Goal: Information Seeking & Learning: Learn about a topic

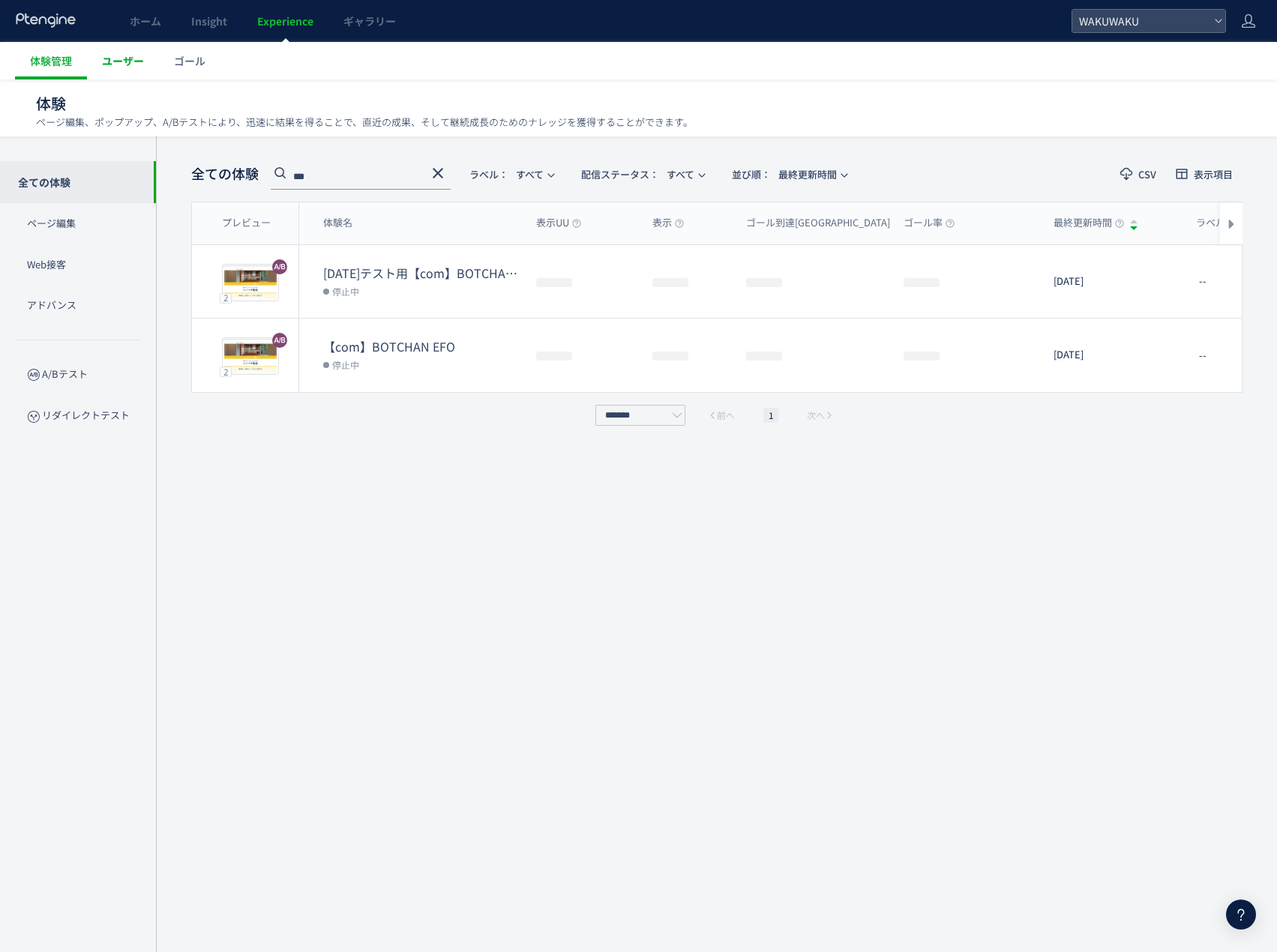
click at [140, 68] on link "ユーザー" at bounding box center [122, 61] width 72 height 37
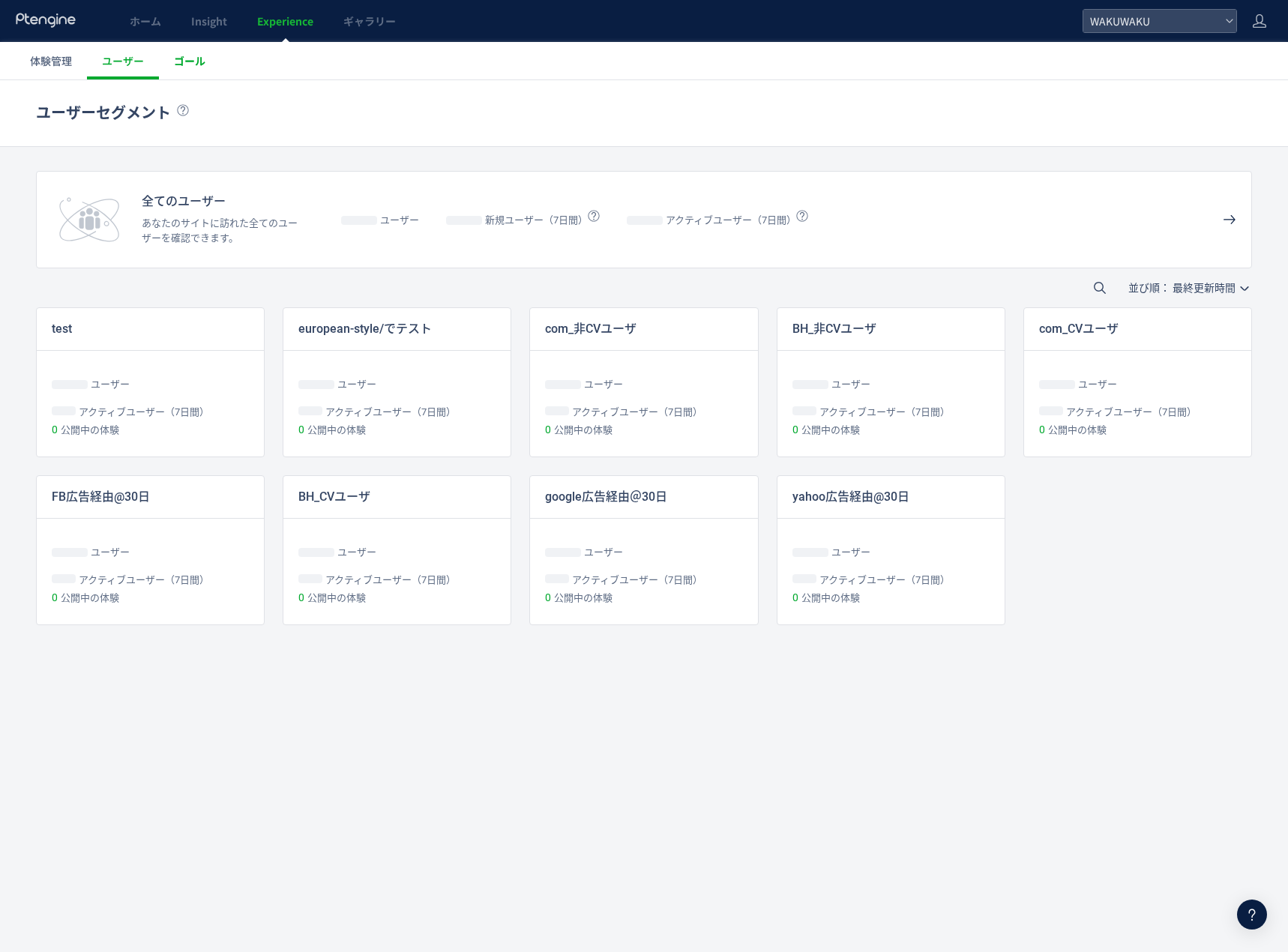
click at [181, 60] on span "ゴール" at bounding box center [190, 60] width 31 height 15
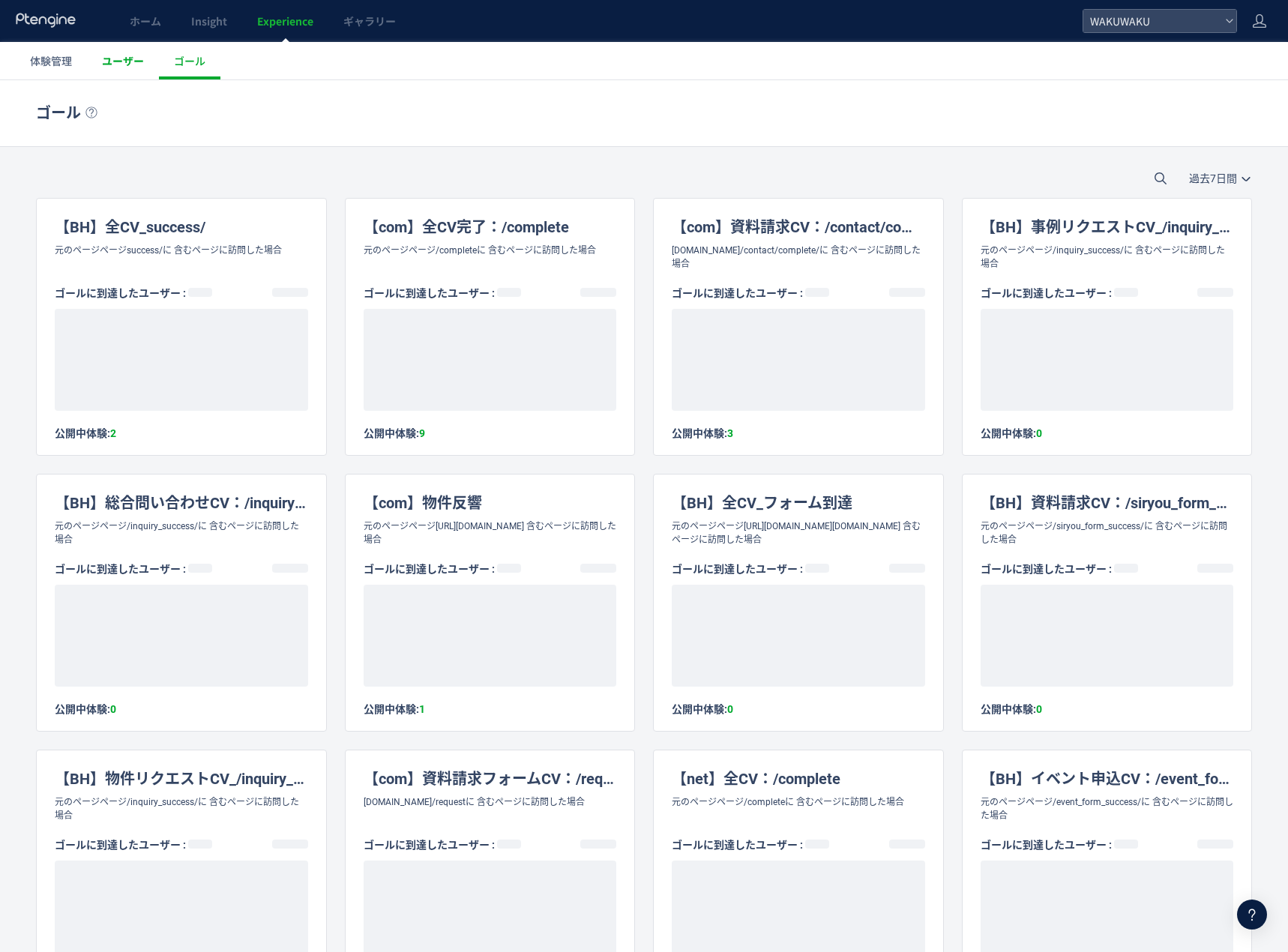
click at [112, 58] on span "ユーザー" at bounding box center [123, 60] width 42 height 15
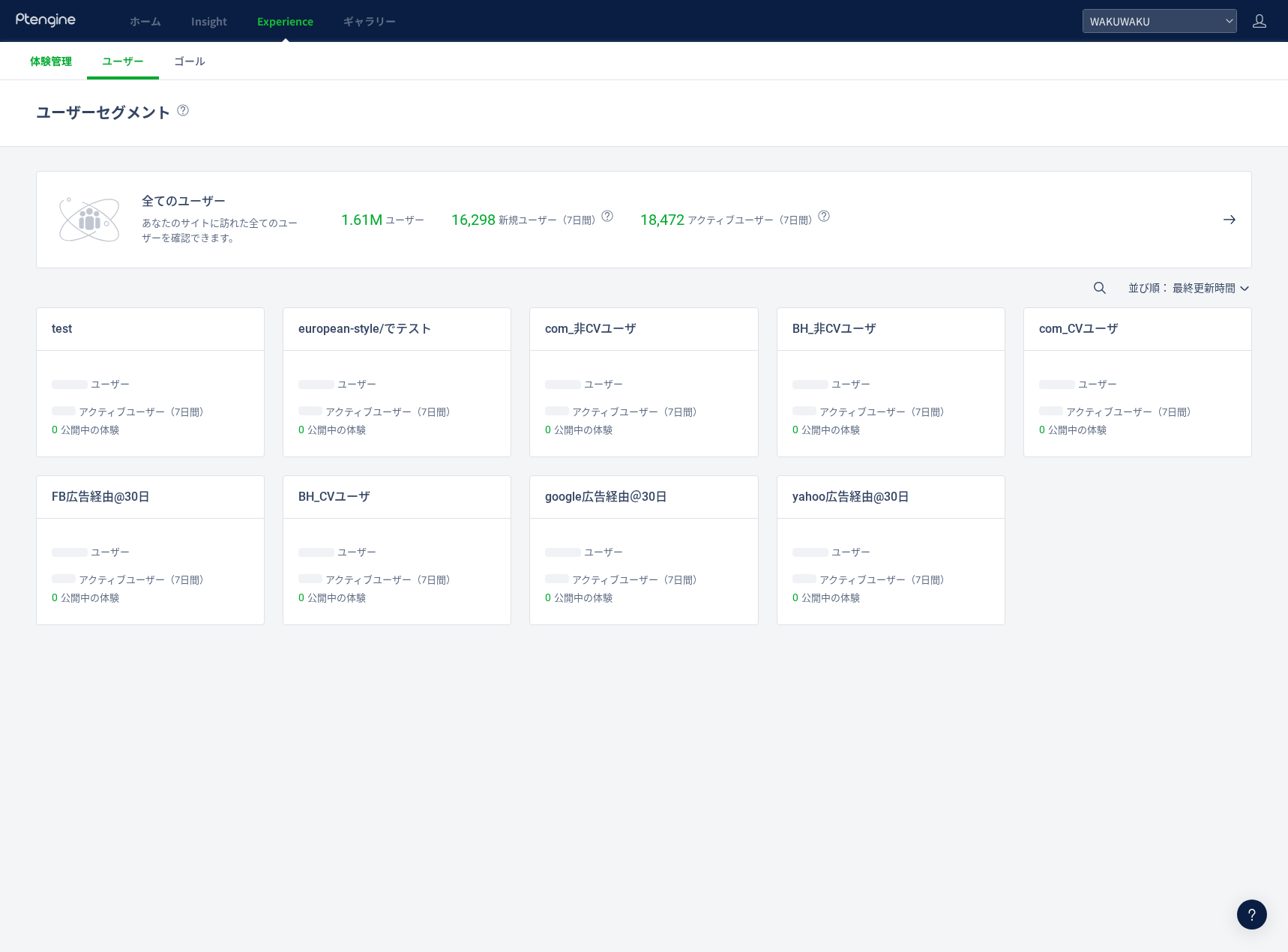
click at [59, 63] on span "体験管理" at bounding box center [50, 60] width 42 height 15
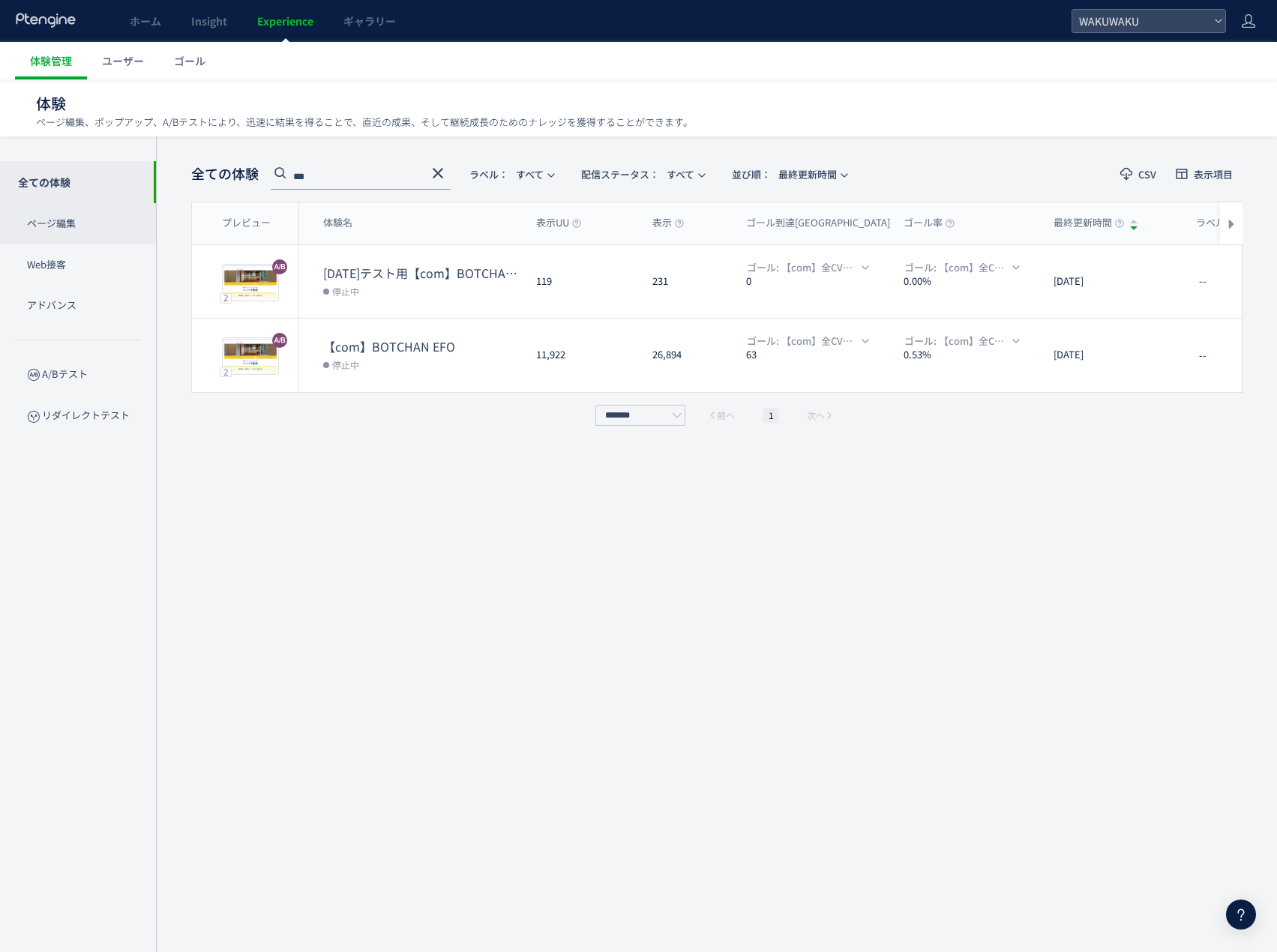
click at [114, 224] on p "ページ編集" at bounding box center [78, 223] width 155 height 41
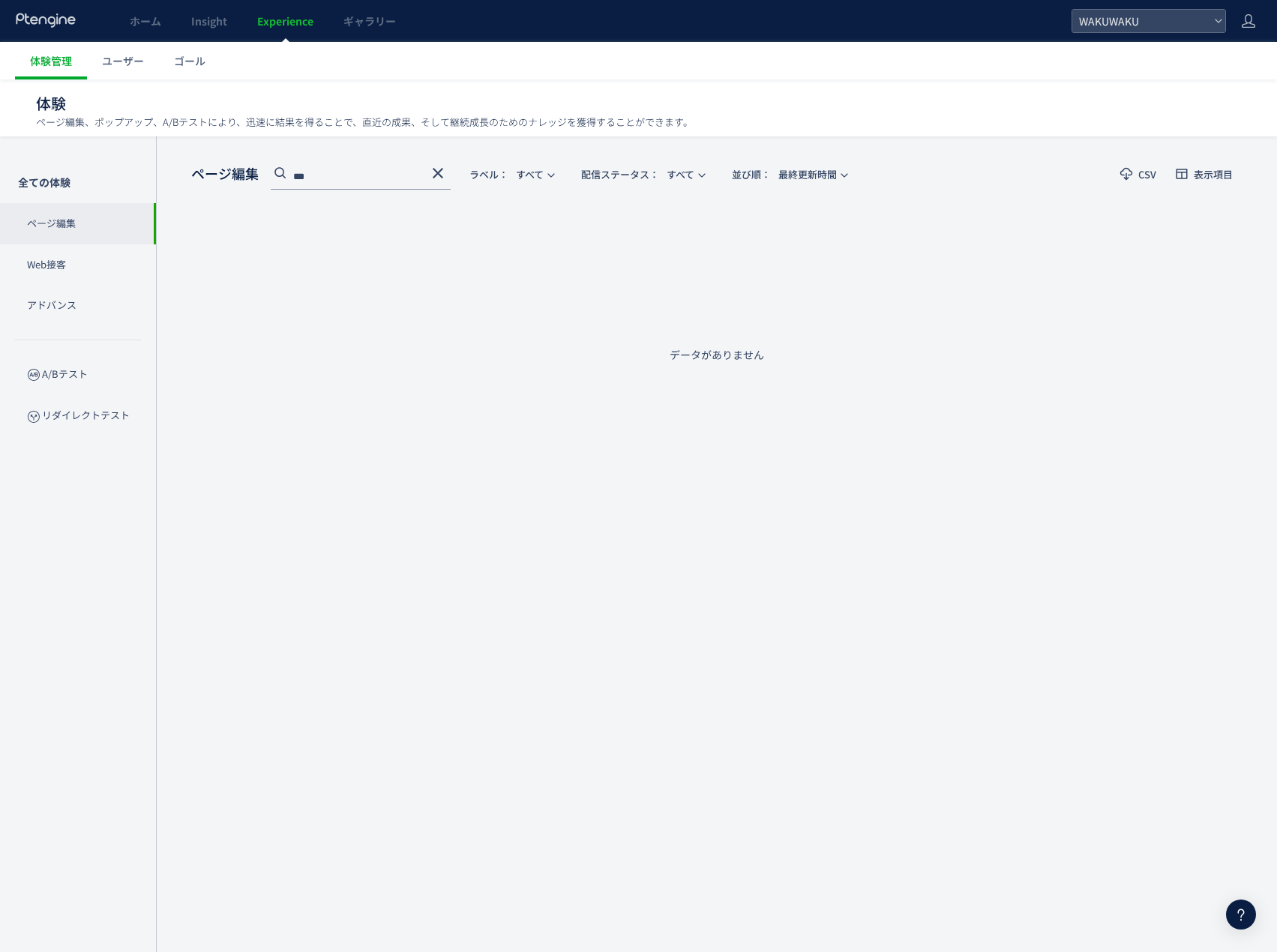
click at [435, 168] on use at bounding box center [438, 173] width 11 height 11
click at [71, 190] on p "全ての体験" at bounding box center [78, 182] width 155 height 42
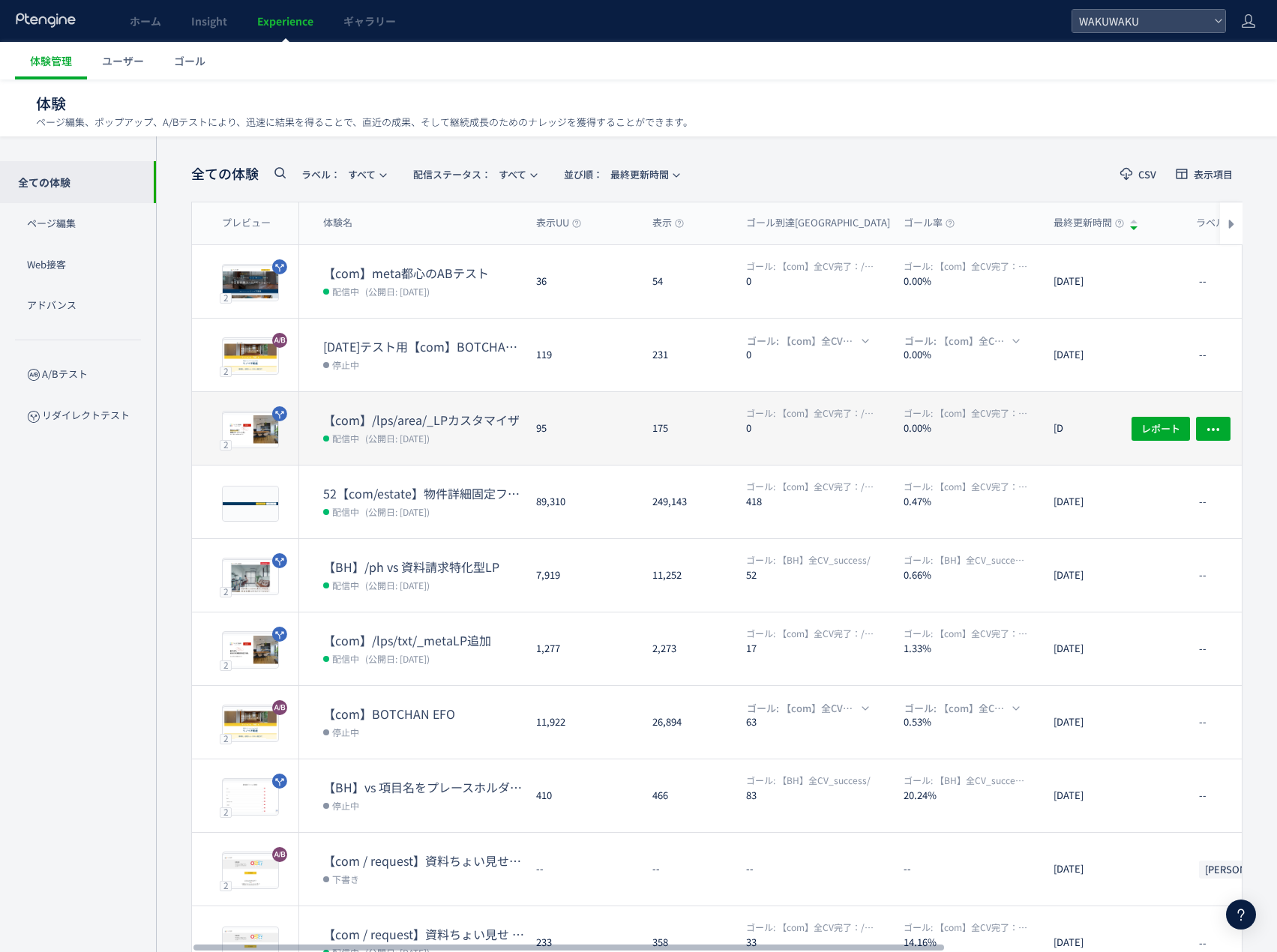
click at [402, 414] on dt "【com】/lps/area/_LPカスタマイザ" at bounding box center [423, 420] width 201 height 18
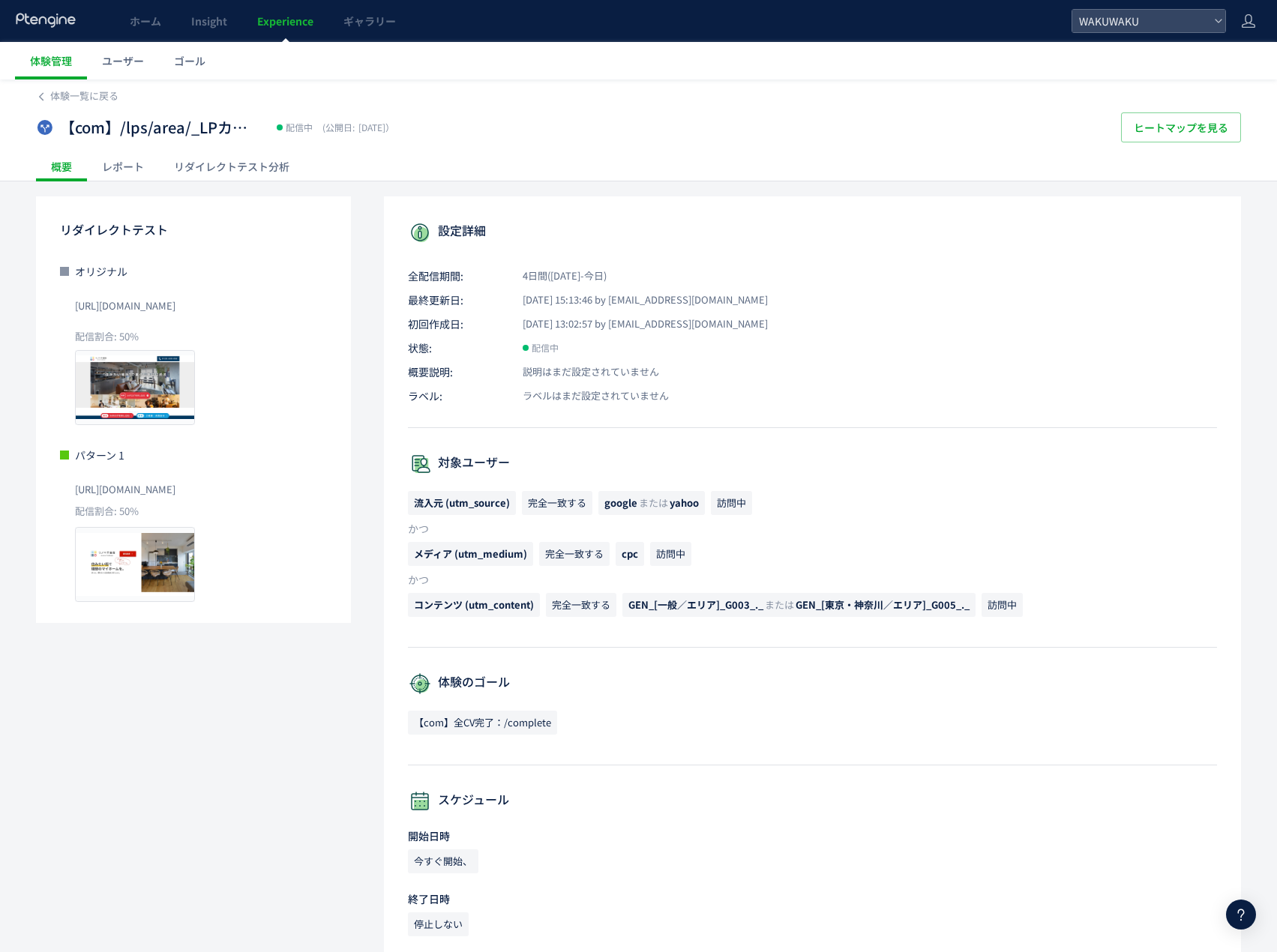
click at [123, 167] on div "レポート" at bounding box center [122, 166] width 72 height 30
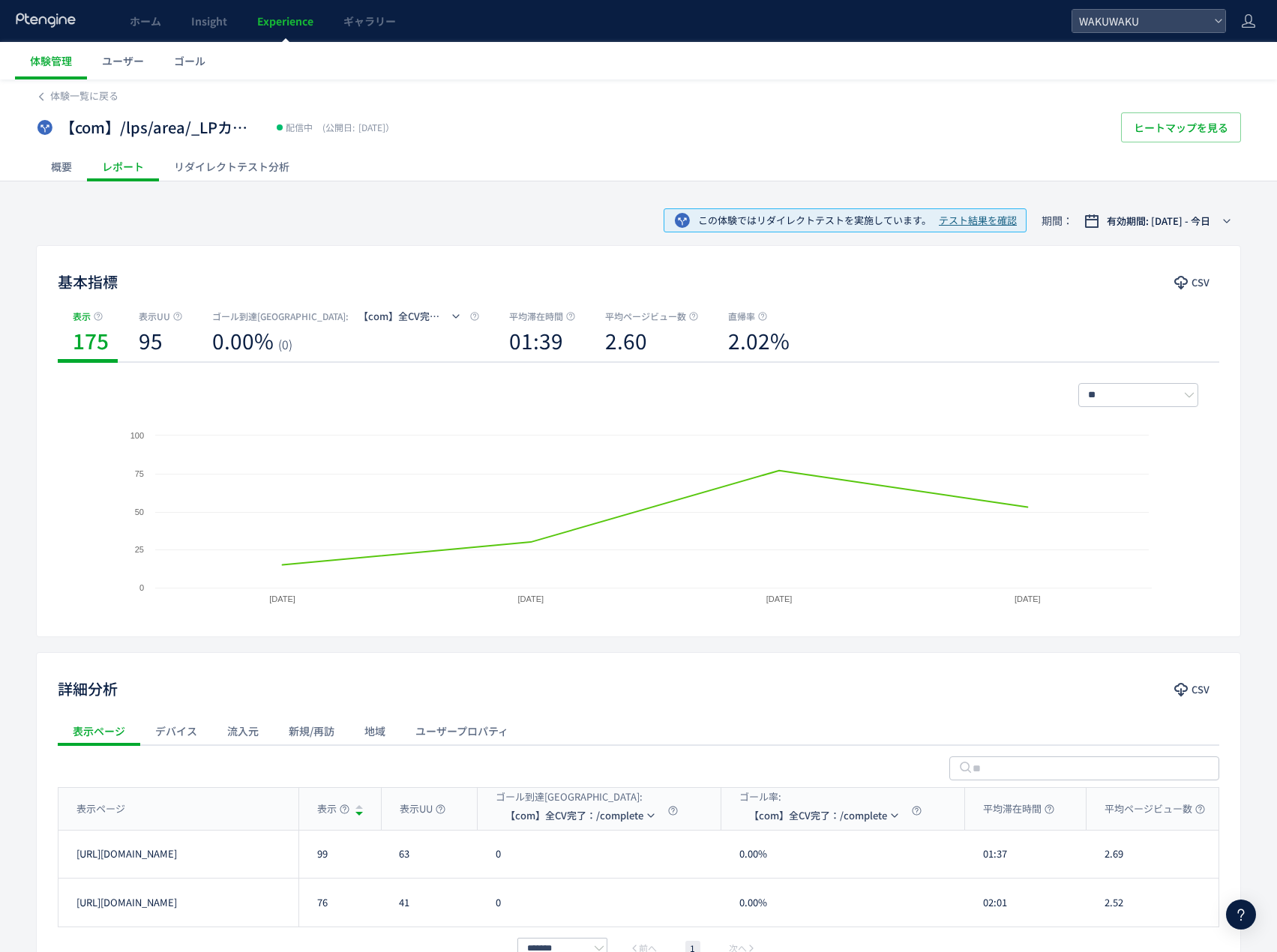
scroll to position [81, 0]
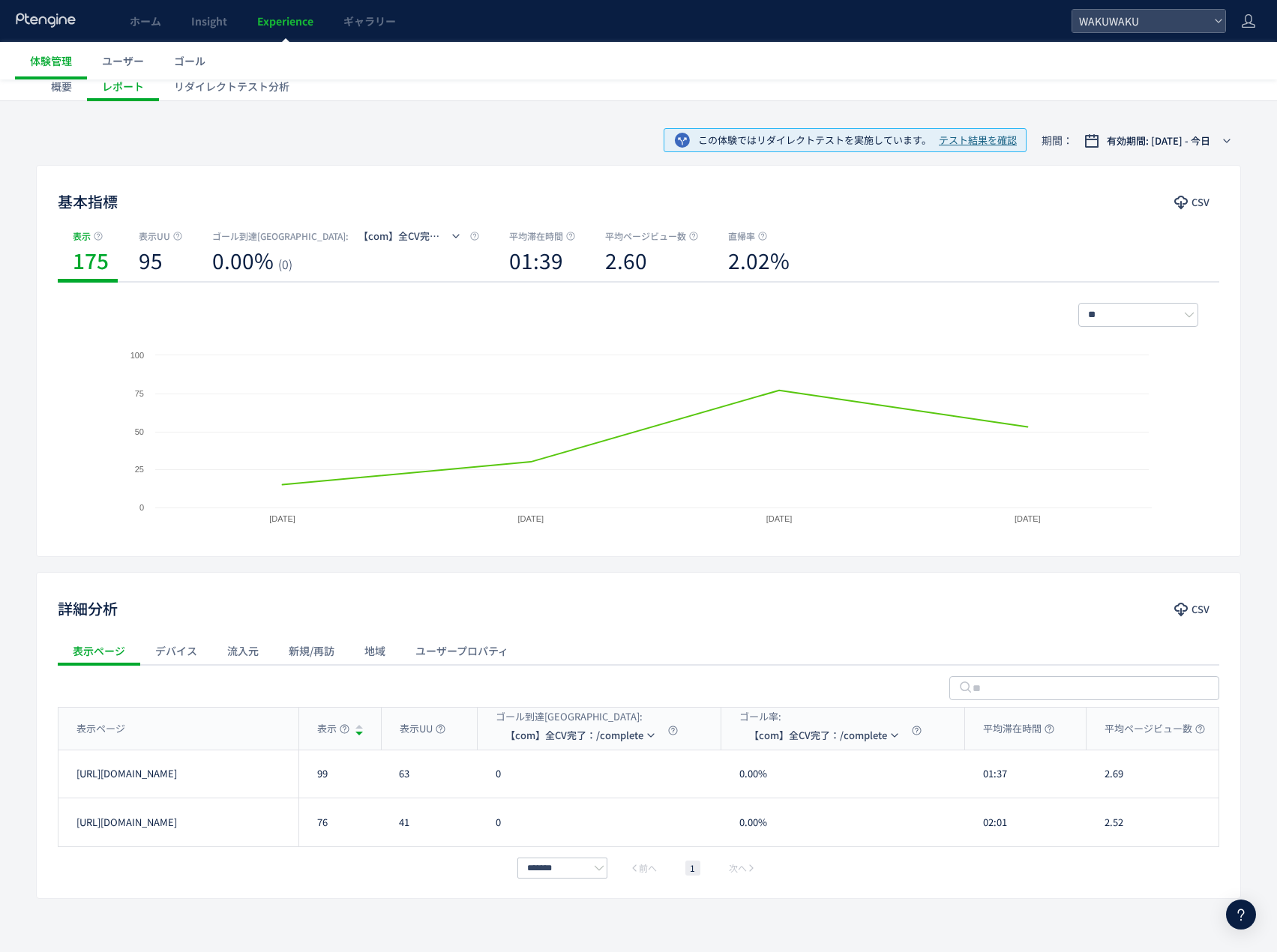
click at [190, 657] on div "デバイス" at bounding box center [175, 650] width 72 height 30
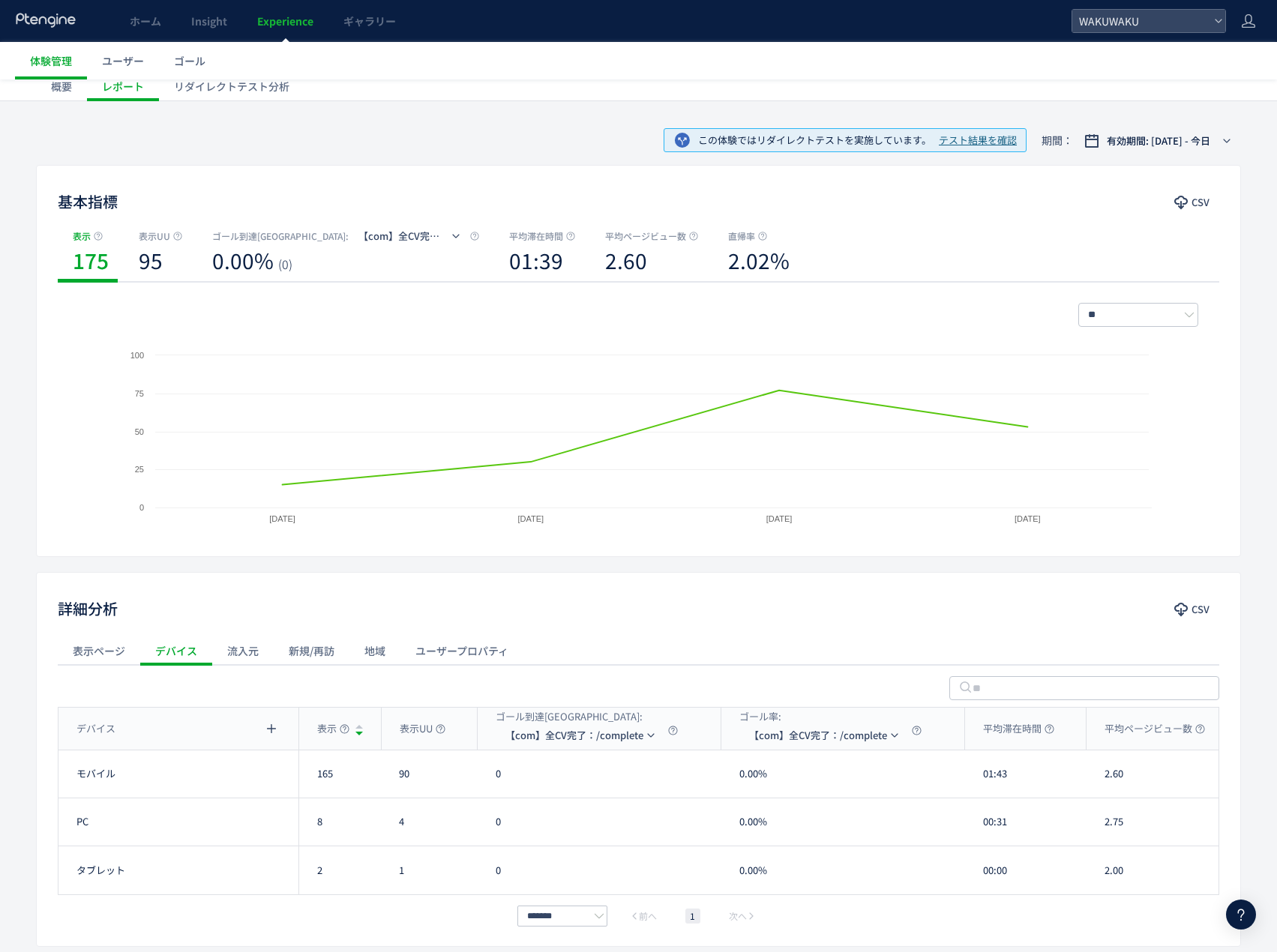
scroll to position [150, 0]
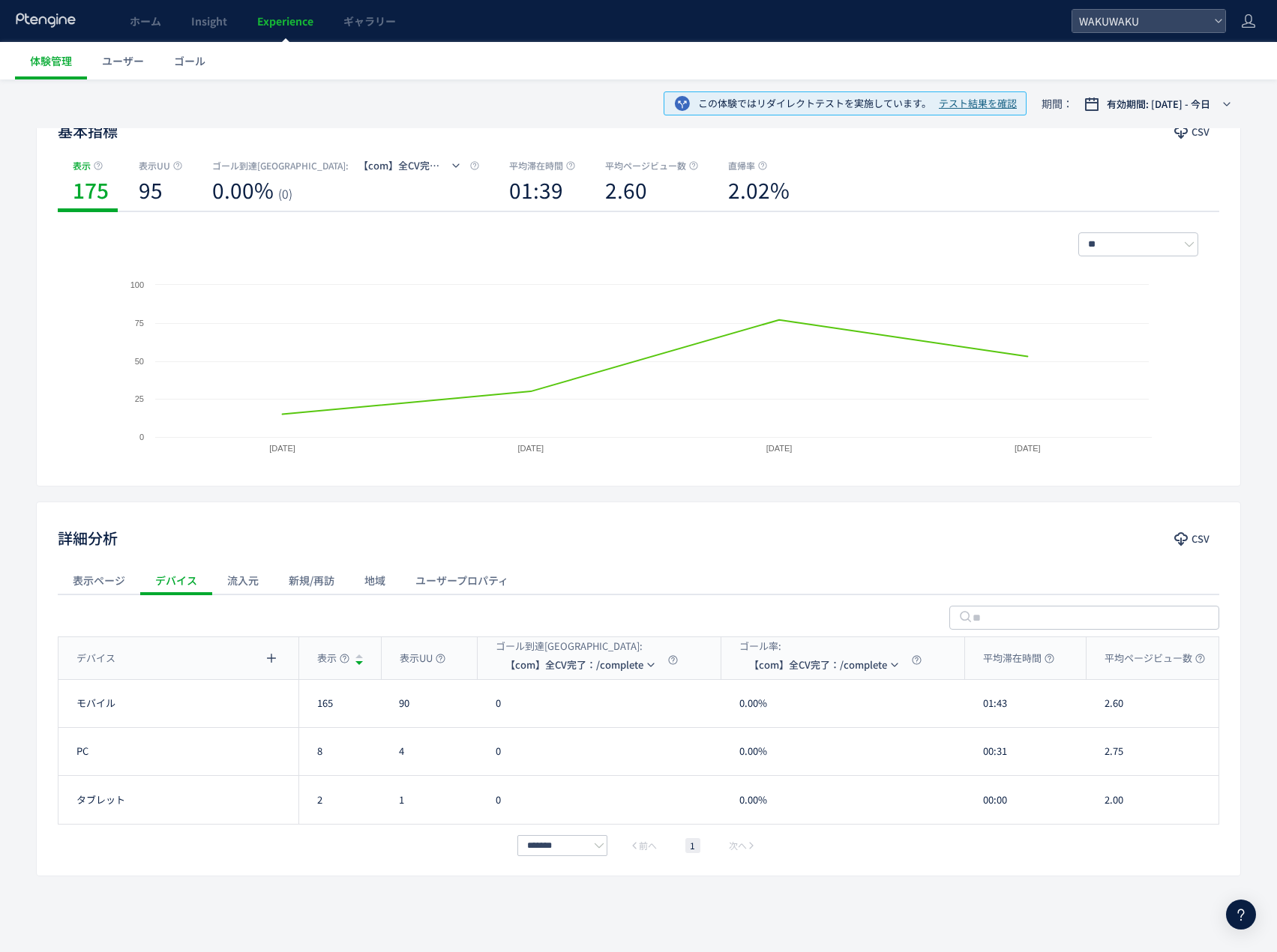
click at [115, 593] on div "表示ページ" at bounding box center [99, 580] width 83 height 30
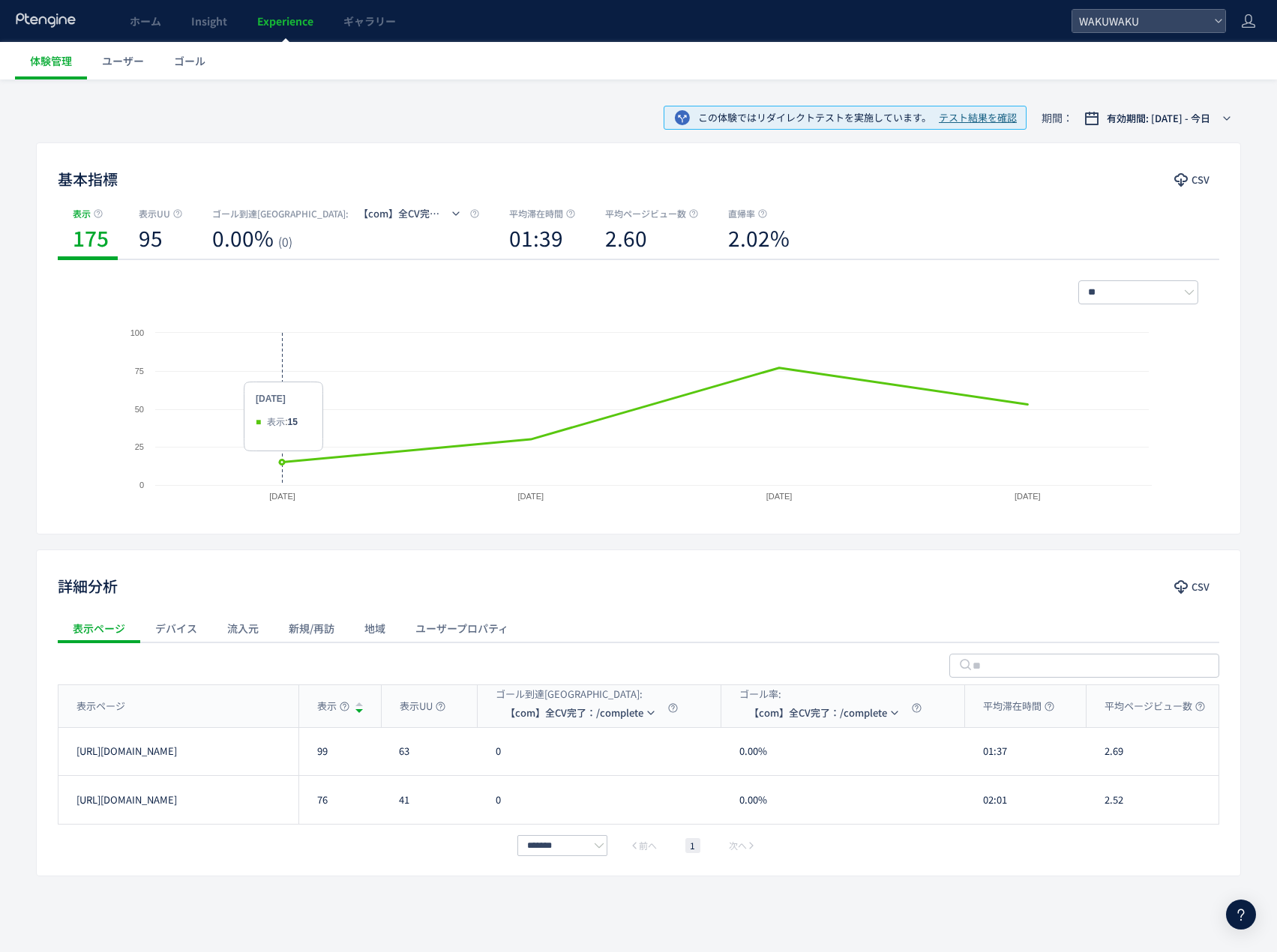
scroll to position [0, 0]
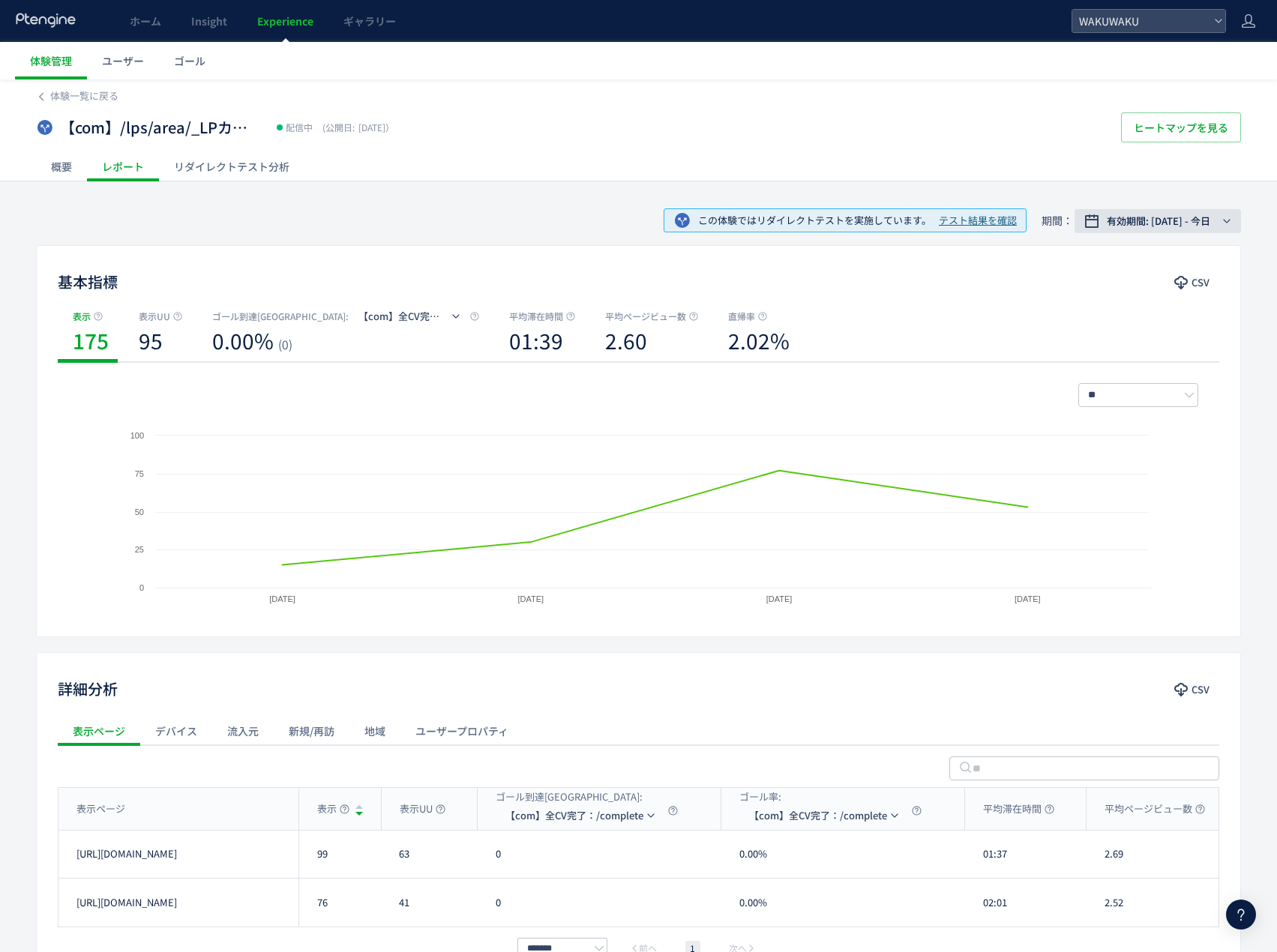
click at [1197, 225] on span "有効期間: [DATE] - 今日" at bounding box center [1158, 220] width 103 height 15
click at [941, 254] on div "基本指標 CSV 表示 175 表示UU 95 ゴール到達[GEOGRAPHIC_DATA] : 【com】全CV完了：/complete 0.00% (0)…" at bounding box center [638, 441] width 1205 height 392
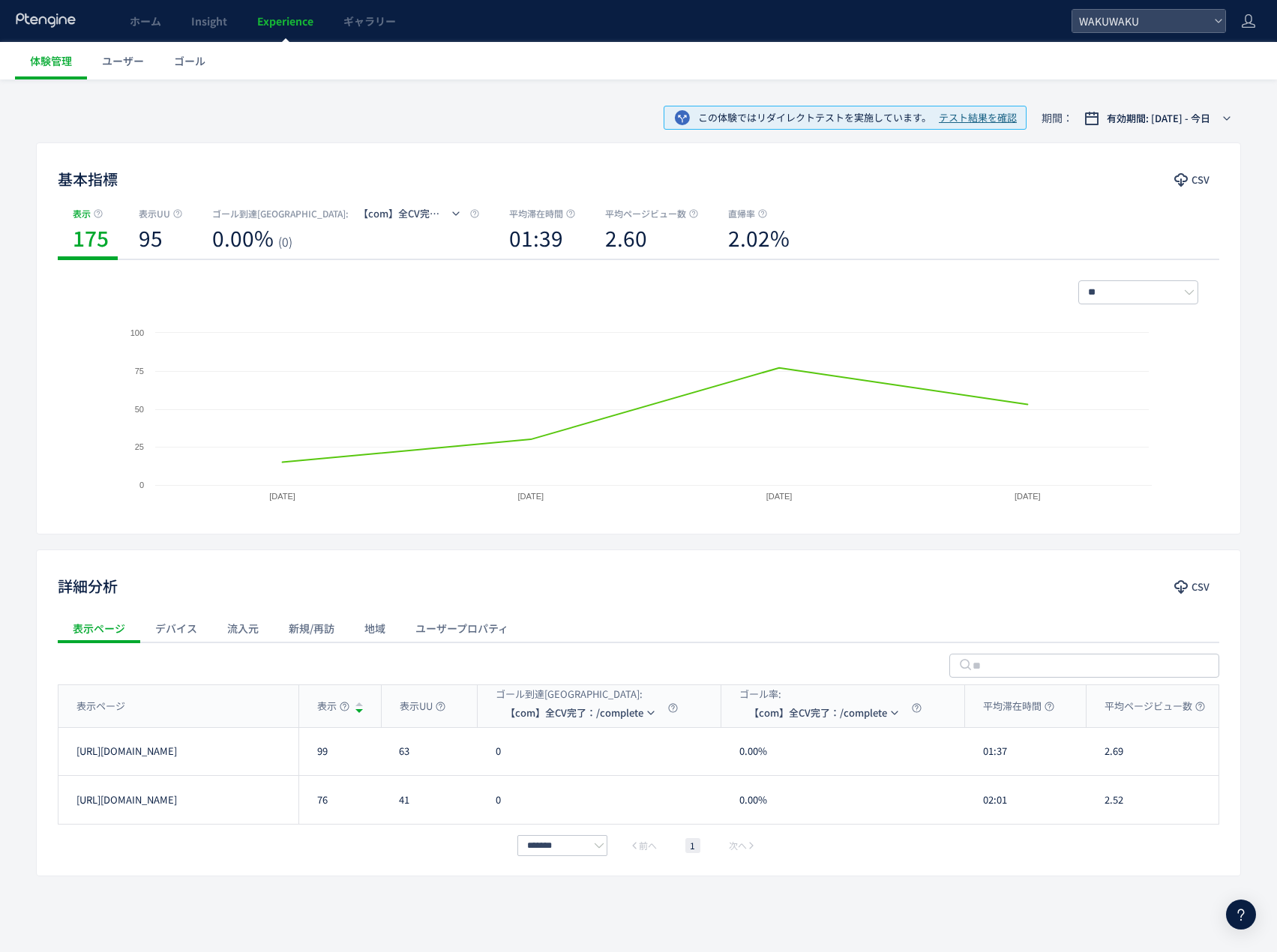
click at [197, 635] on div "デバイス" at bounding box center [175, 627] width 72 height 30
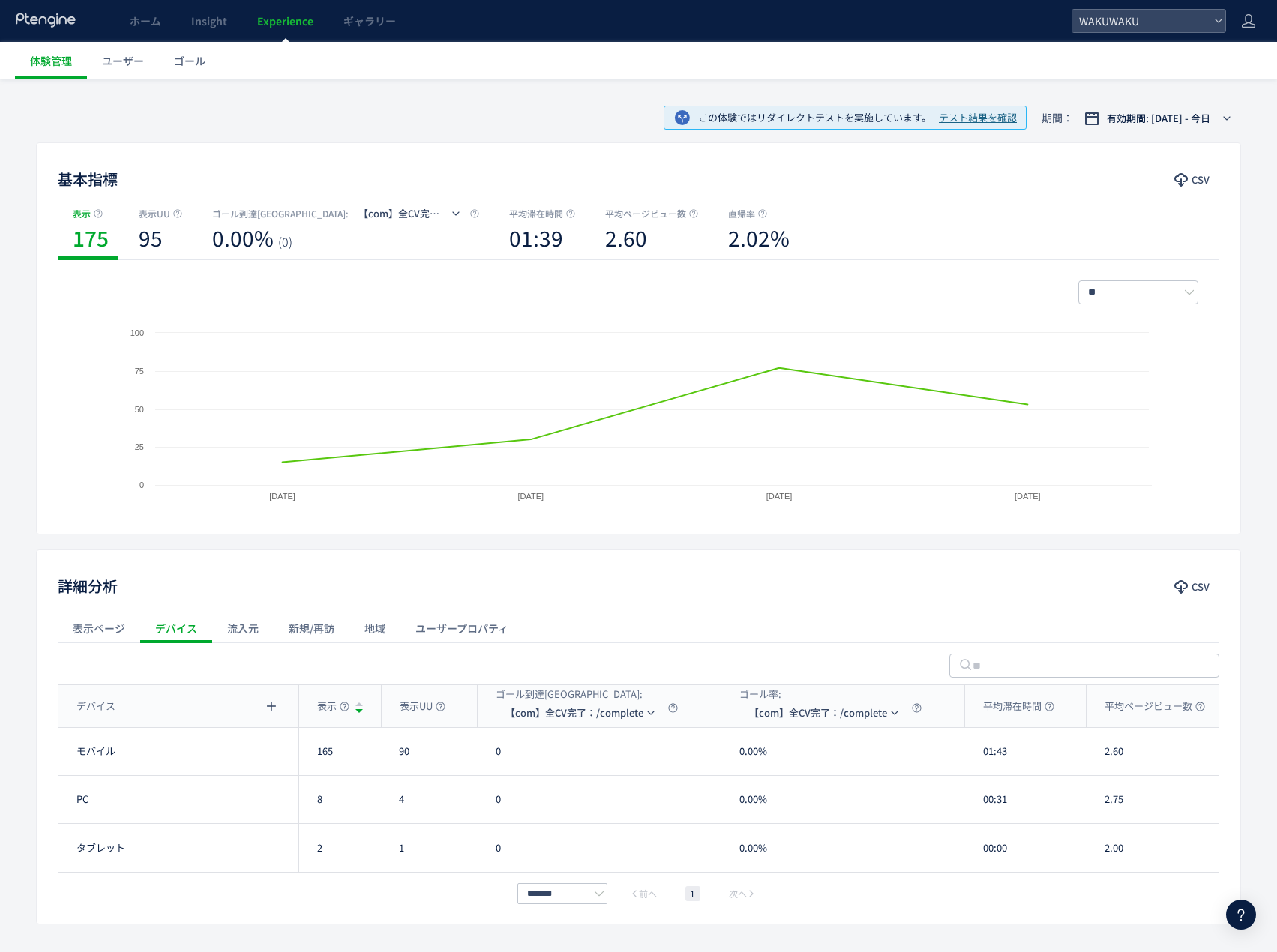
click at [97, 631] on div "表示ページ" at bounding box center [99, 627] width 83 height 30
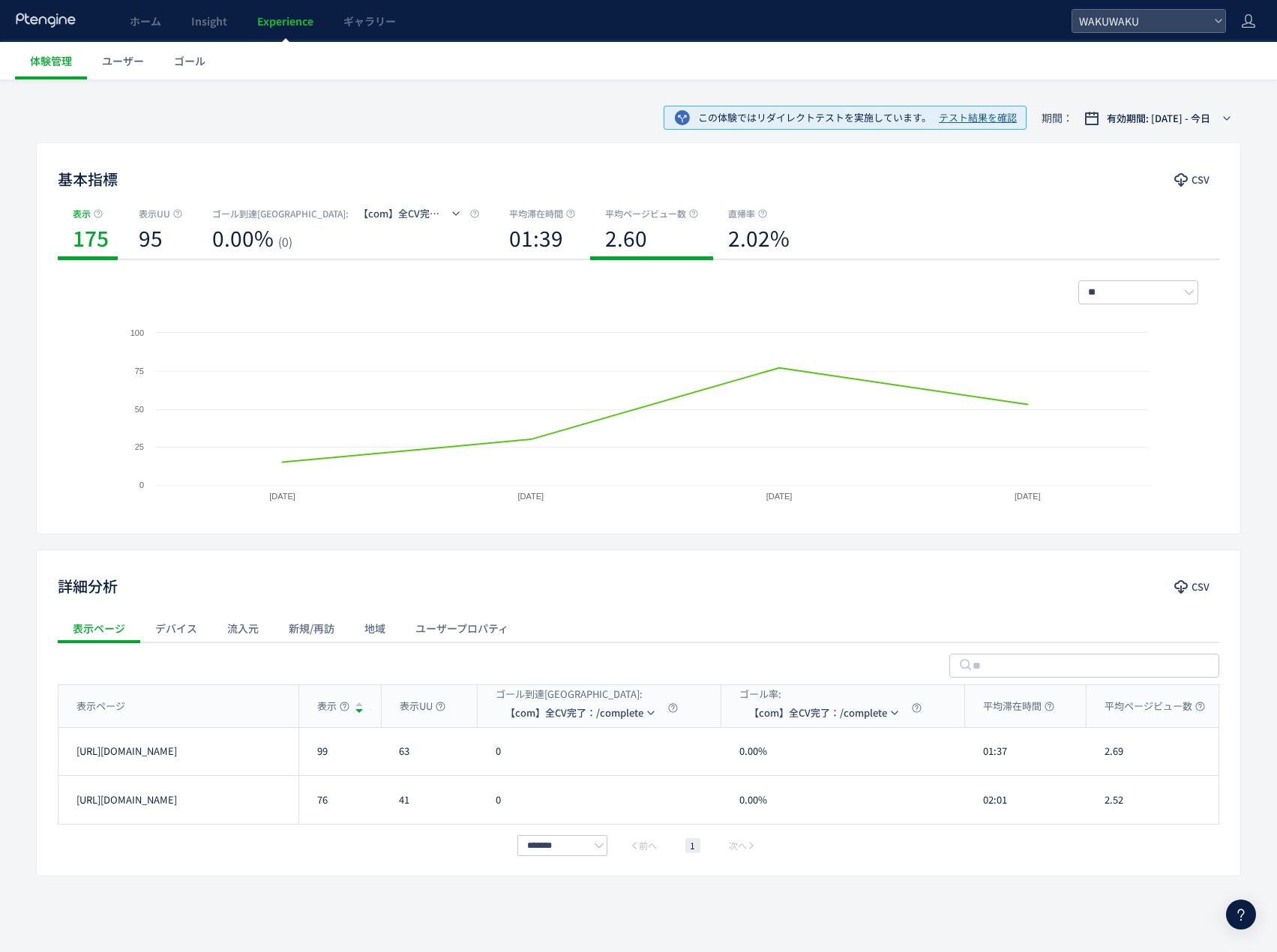
scroll to position [0, 0]
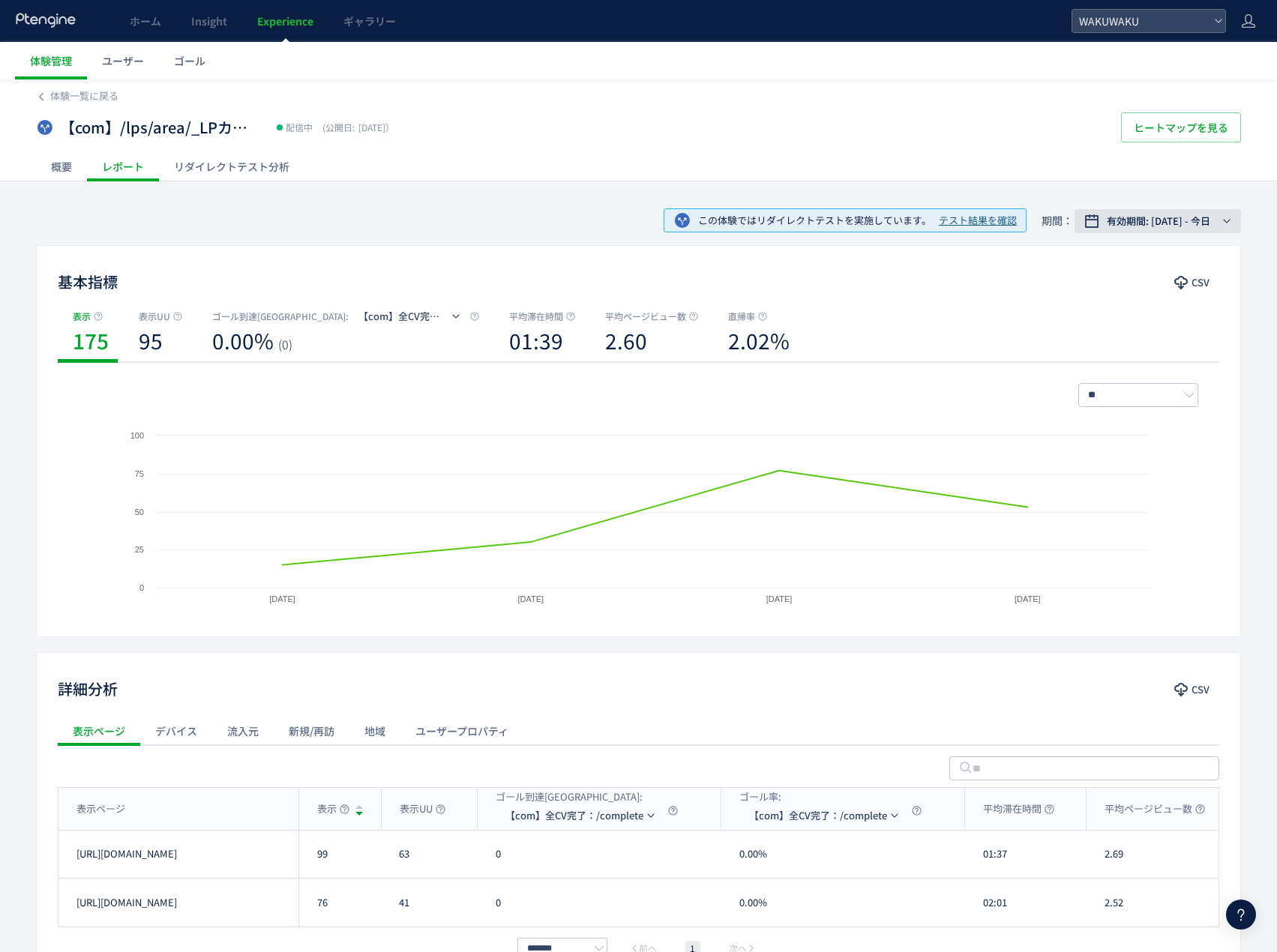
click at [1203, 223] on span "有効期間: [DATE] - 今日" at bounding box center [1158, 220] width 103 height 15
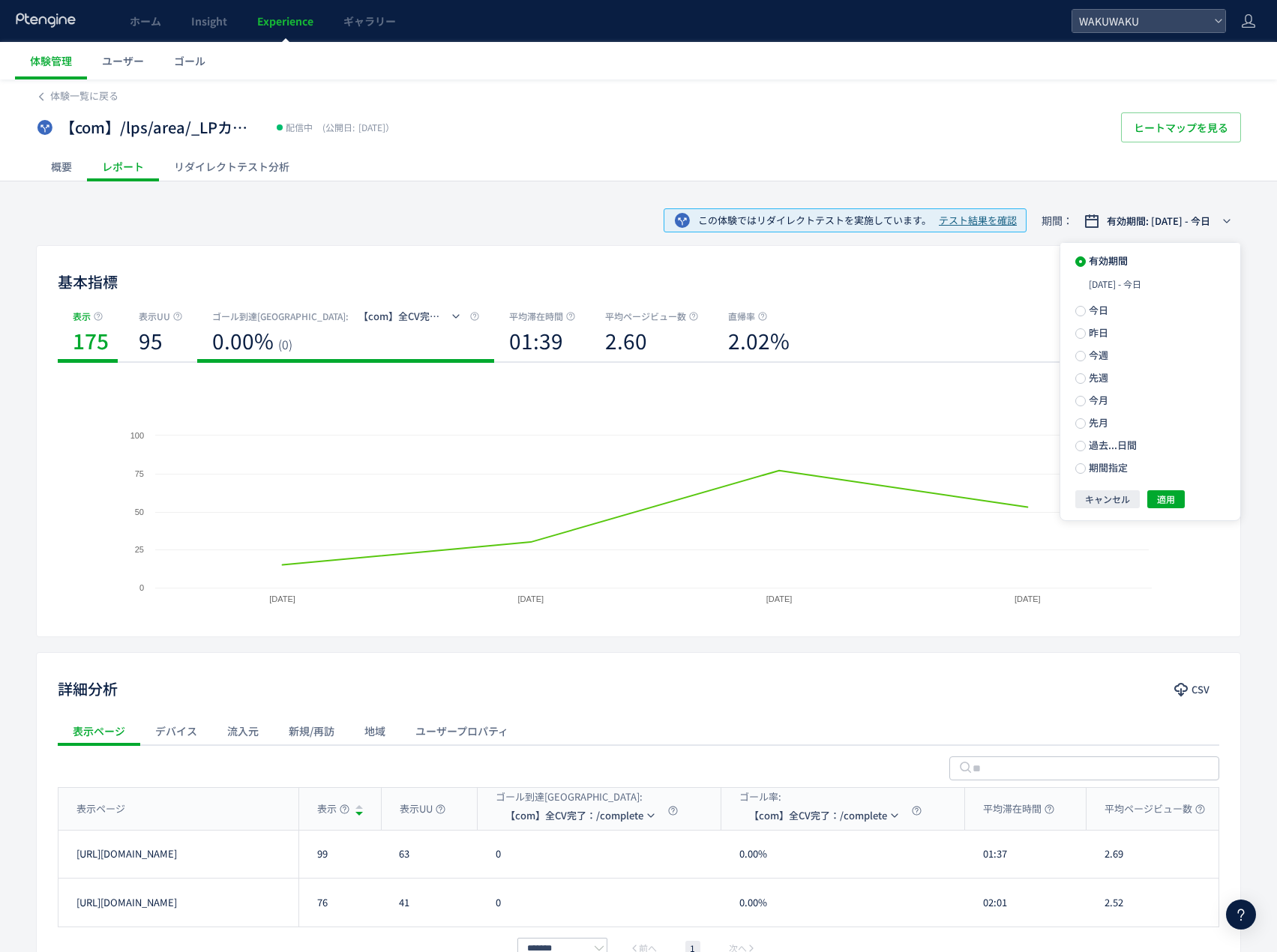
drag, startPoint x: 383, startPoint y: 305, endPoint x: 385, endPoint y: 323, distance: 18.1
click at [385, 316] on div "基本指標 CSV 表示 175 表示UU 95 ゴール到達[GEOGRAPHIC_DATA] : 【com】全CV完了：/complete 0.00% (0)…" at bounding box center [638, 441] width 1205 height 392
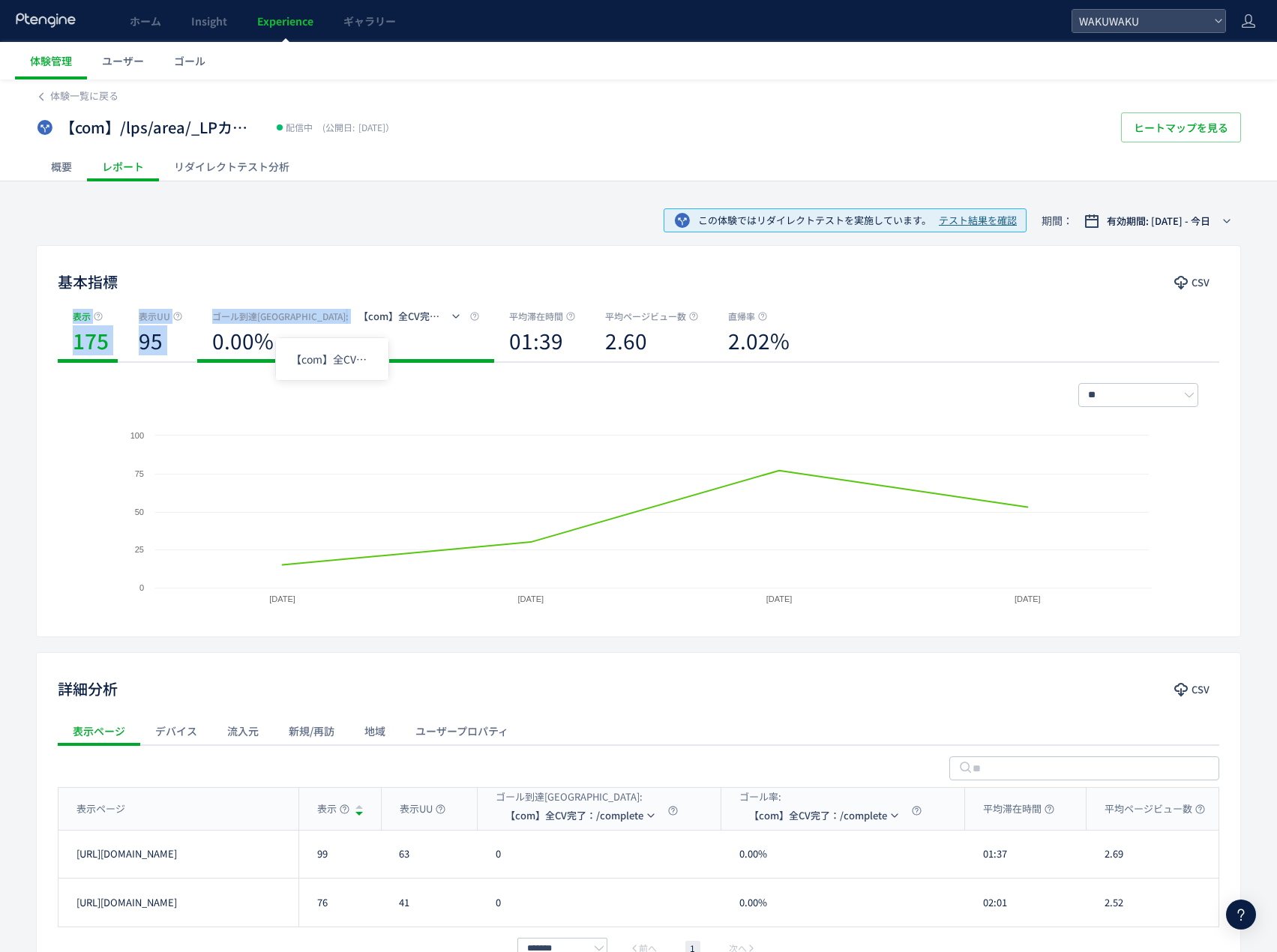
click at [385, 324] on button "【com】全CV完了：/complete" at bounding box center [407, 316] width 118 height 24
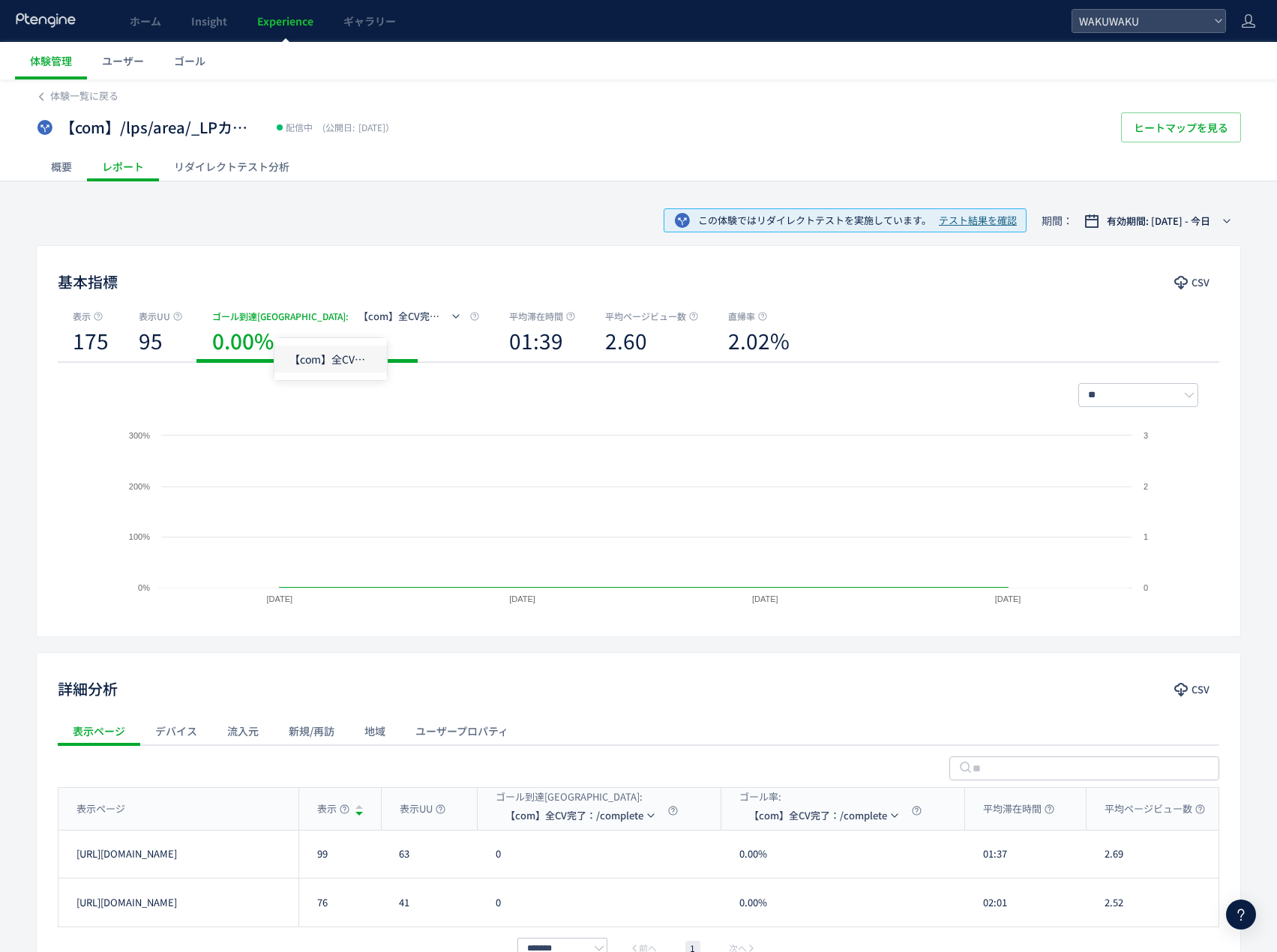
click at [371, 366] on li "【com】全CV完了：/complete" at bounding box center [331, 358] width 112 height 27
click at [218, 171] on div "リダイレクトテスト分析" at bounding box center [232, 166] width 146 height 30
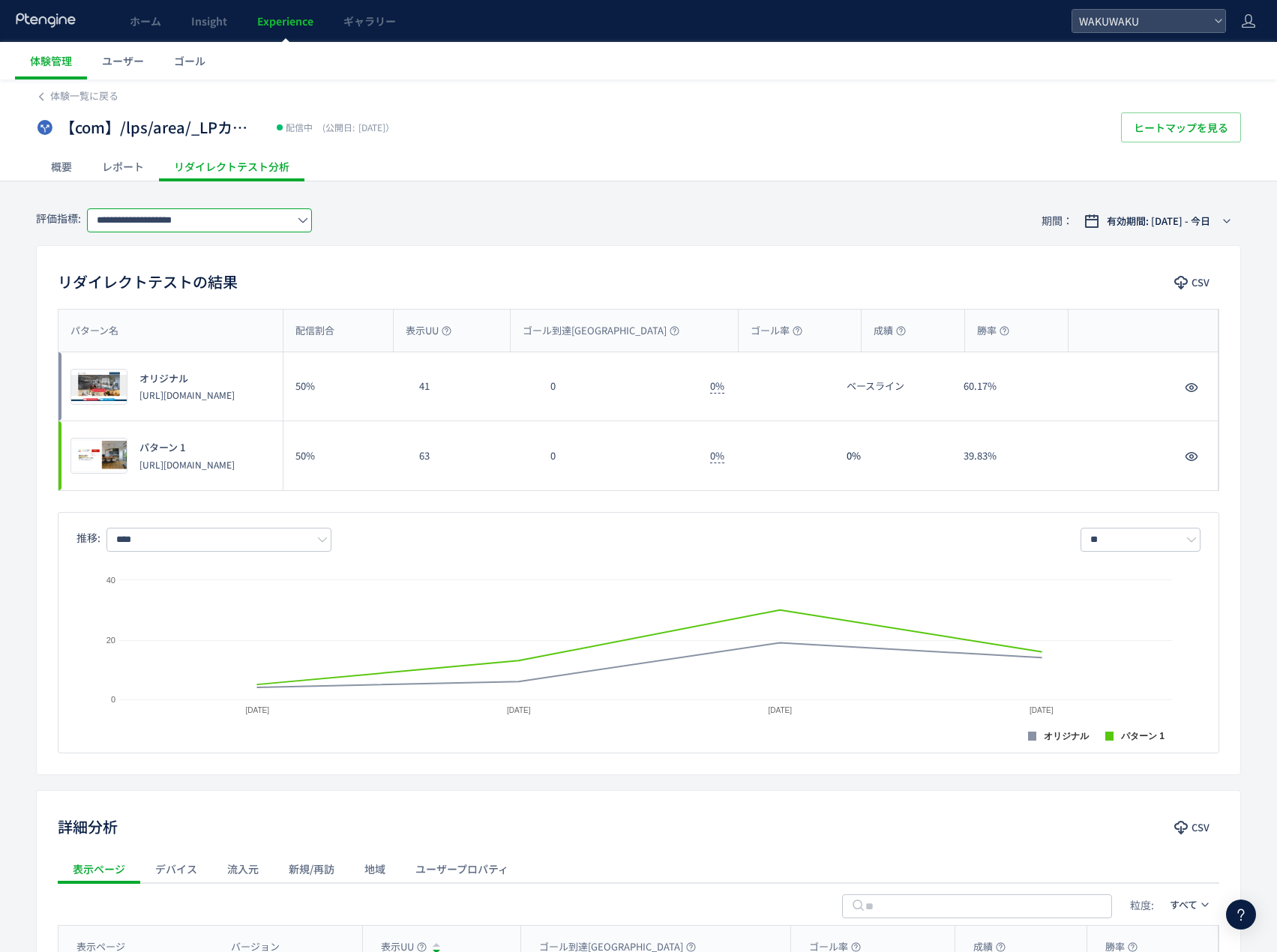
click at [181, 211] on input "**********" at bounding box center [199, 220] width 225 height 24
click at [234, 346] on span "平均滞在時間" at bounding box center [203, 348] width 195 height 26
type input "******"
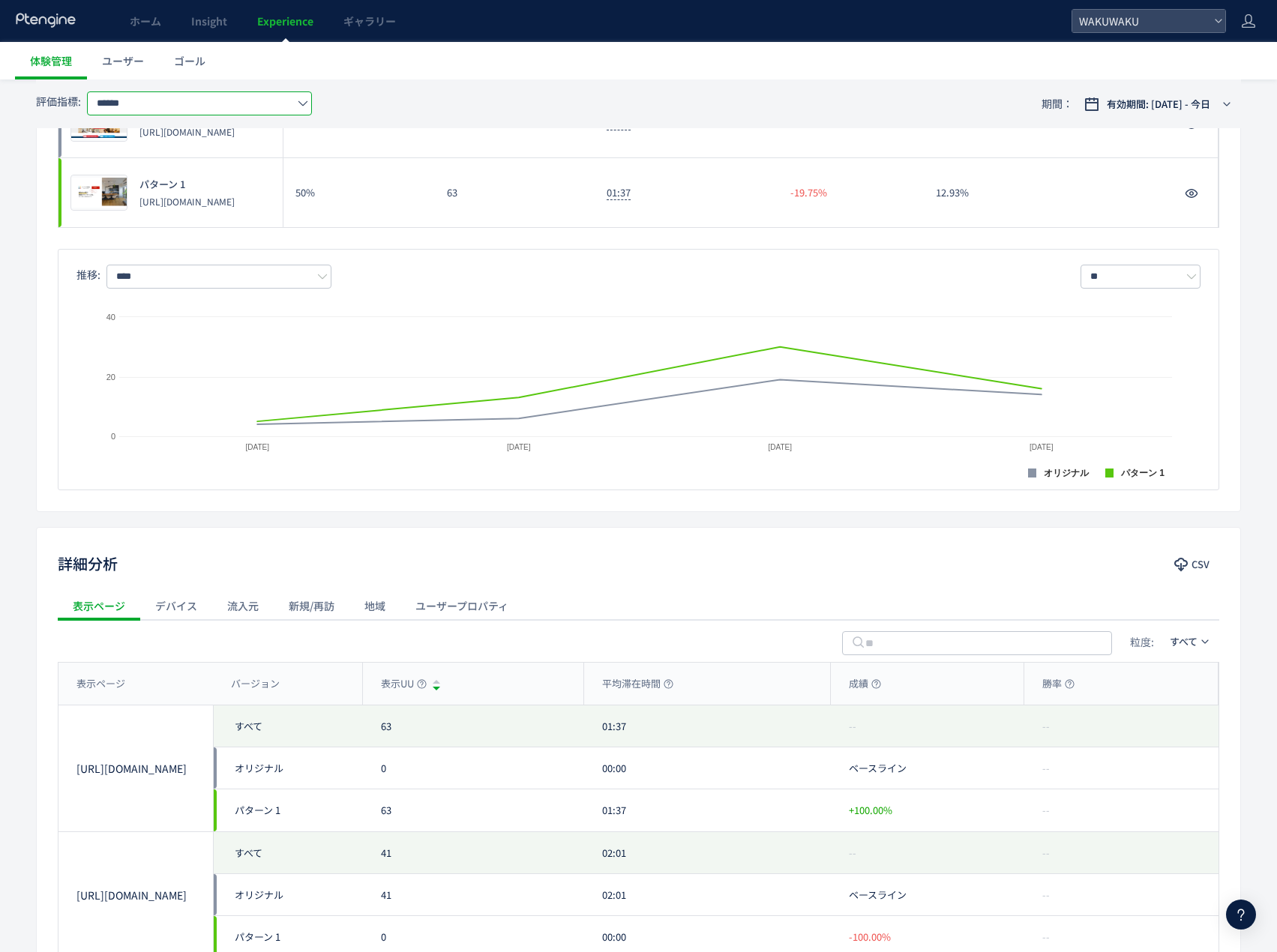
scroll to position [397, 0]
